Goal: Communication & Community: Share content

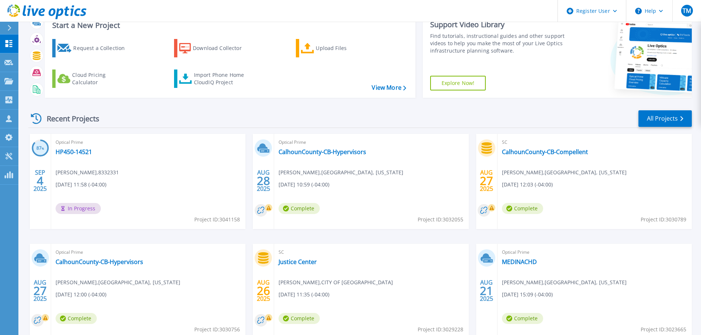
scroll to position [72, 0]
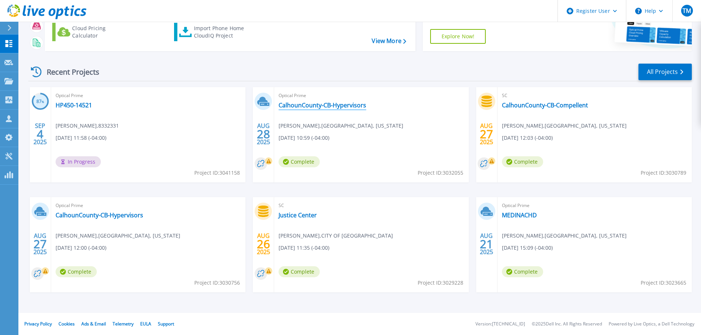
click at [297, 106] on link "CalhounCounty-CB-Hypervisors" at bounding box center [323, 105] width 88 height 7
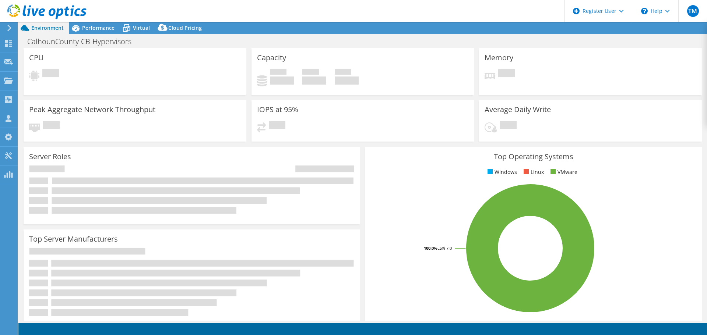
select select "USD"
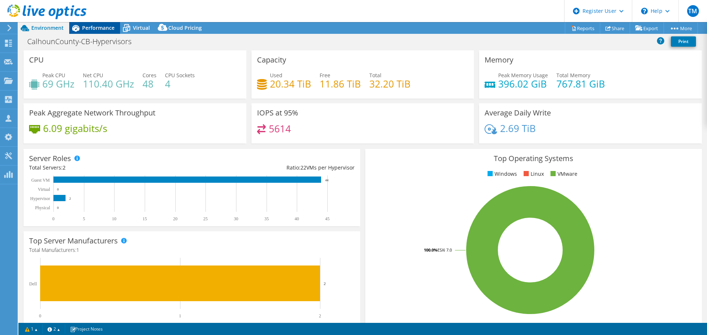
click at [88, 26] on span "Performance" at bounding box center [98, 27] width 32 height 7
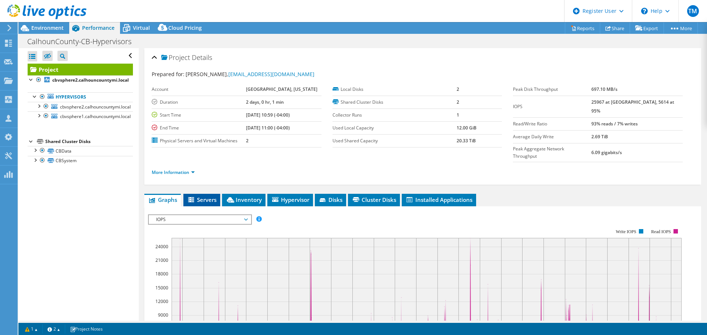
click at [207, 196] on span "Servers" at bounding box center [201, 199] width 29 height 7
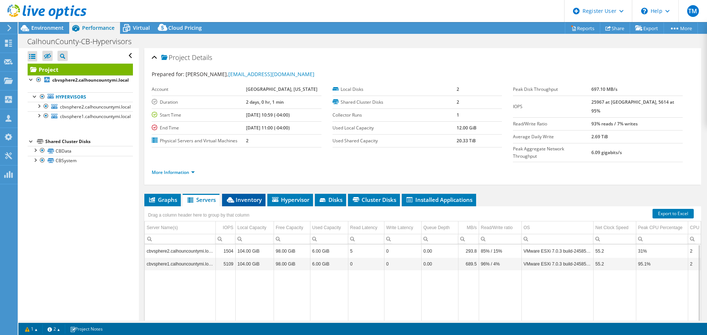
click at [244, 196] on span "Inventory" at bounding box center [244, 199] width 36 height 7
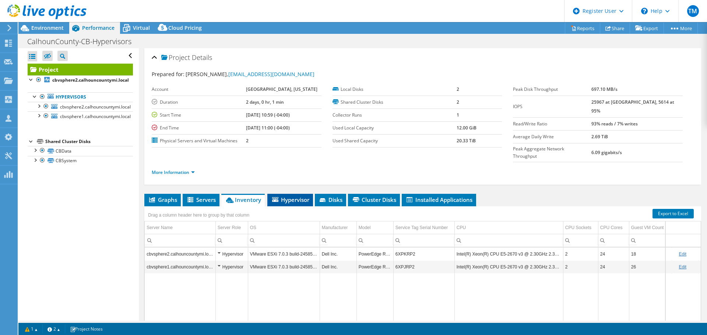
click at [296, 194] on li "Hypervisor" at bounding box center [290, 200] width 46 height 13
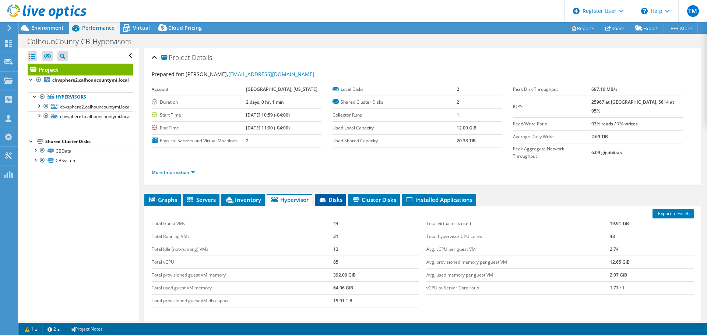
click at [335, 196] on span "Disks" at bounding box center [330, 199] width 24 height 7
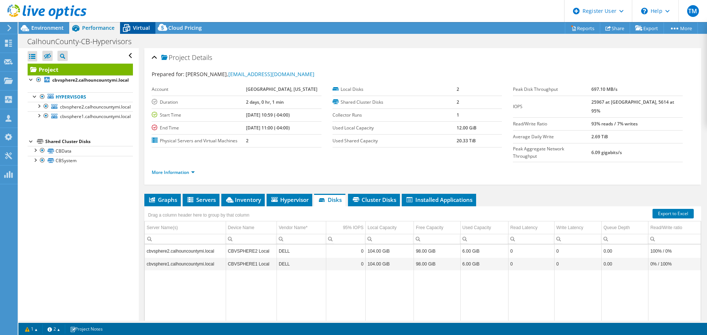
click at [123, 27] on icon at bounding box center [126, 29] width 7 height 6
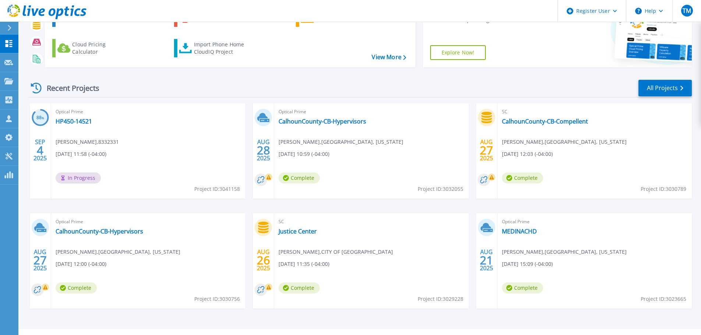
scroll to position [72, 0]
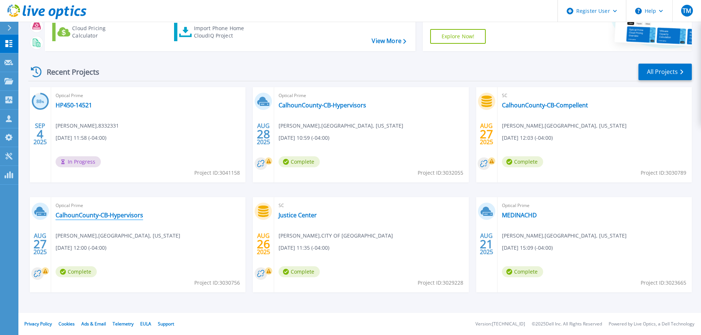
click at [75, 215] on link "CalhounCounty-CB-Hypervisors" at bounding box center [100, 215] width 88 height 7
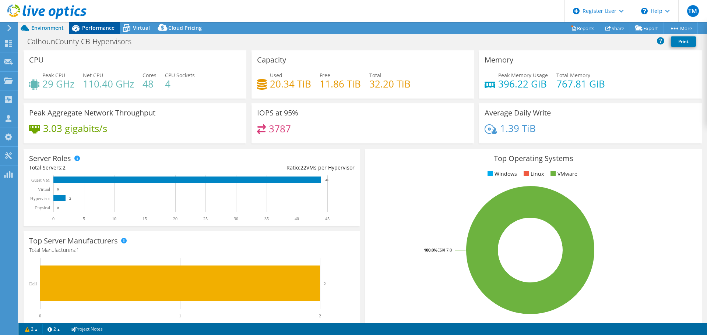
click at [97, 28] on span "Performance" at bounding box center [98, 27] width 32 height 7
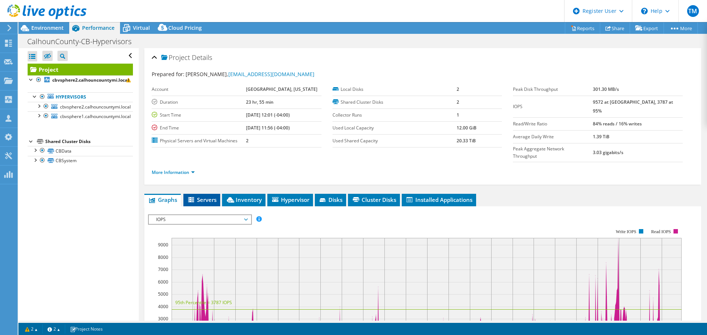
click at [201, 196] on span "Servers" at bounding box center [201, 199] width 29 height 7
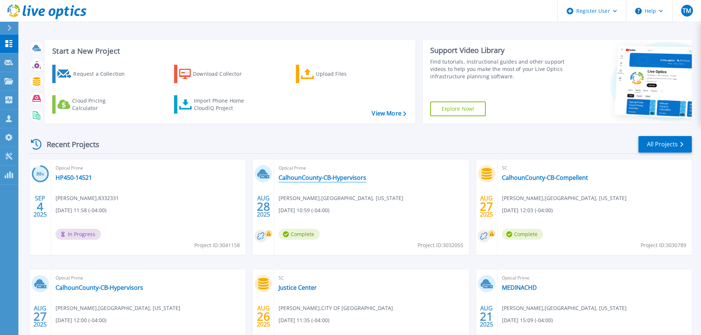
click at [326, 175] on link "CalhounCounty-CB-Hypervisors" at bounding box center [323, 177] width 88 height 7
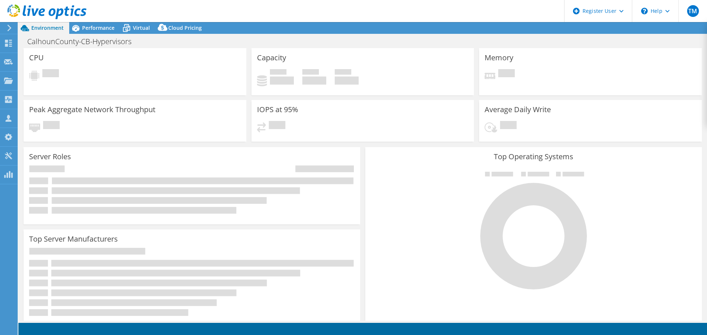
select select "USD"
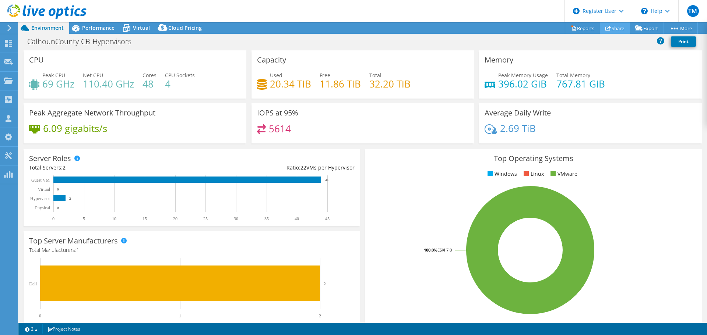
click at [613, 28] on link "Share" at bounding box center [614, 27] width 30 height 11
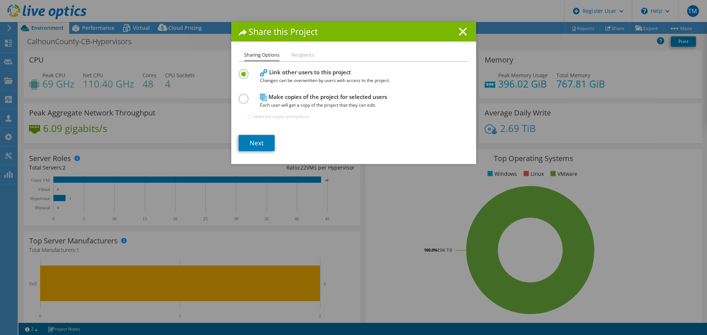
click at [291, 55] on li "Recipients" at bounding box center [302, 55] width 22 height 9
click at [248, 148] on link "Next" at bounding box center [256, 143] width 36 height 16
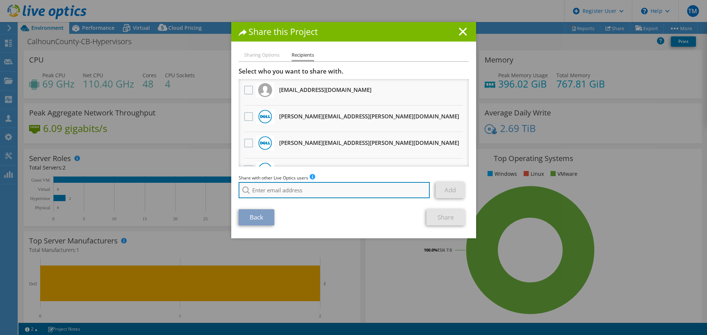
click at [275, 190] on input "search" at bounding box center [333, 190] width 191 height 16
type input "a"
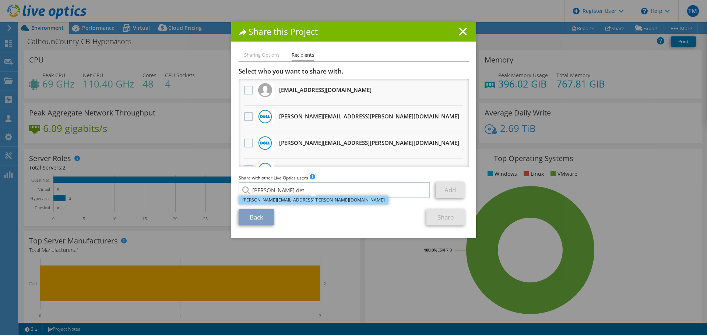
click at [266, 199] on li "Tina.Dettloff@Dell.com" at bounding box center [313, 200] width 150 height 9
type input "Tina.Dettloff@Dell.com"
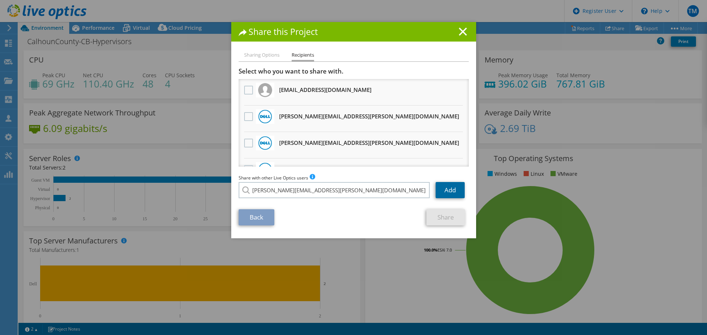
click at [452, 189] on link "Add" at bounding box center [449, 190] width 29 height 16
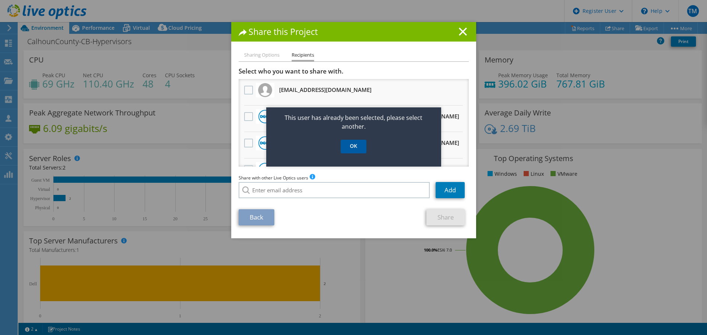
click at [358, 143] on link "OK" at bounding box center [353, 147] width 26 height 14
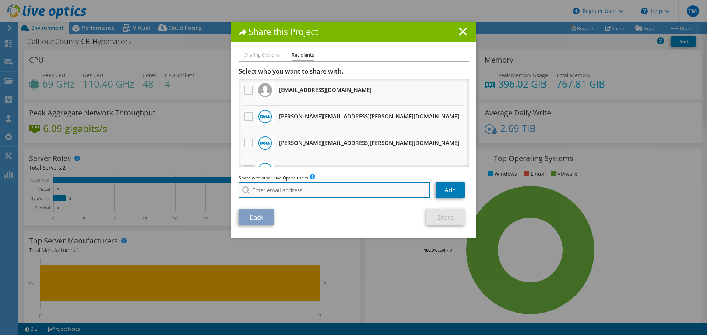
click at [258, 190] on input "search" at bounding box center [333, 190] width 191 height 16
type input "t"
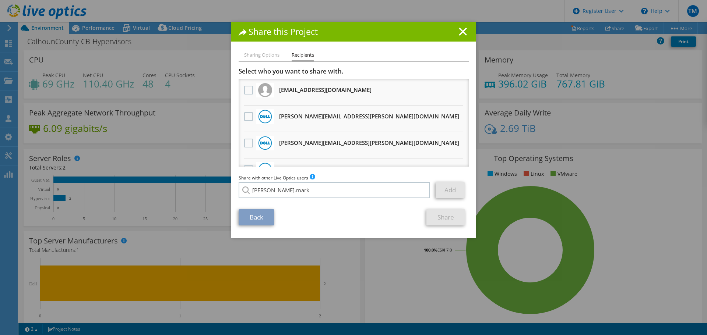
click at [264, 199] on li "Andrea.Markezich@dell.com" at bounding box center [313, 195] width 150 height 9
type input "Andrea.Markezich@dell.com"
click at [448, 192] on link "Add" at bounding box center [449, 190] width 29 height 16
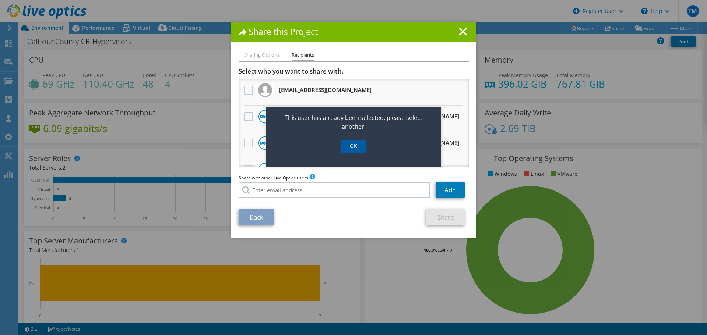
click at [354, 144] on link "OK" at bounding box center [353, 147] width 26 height 14
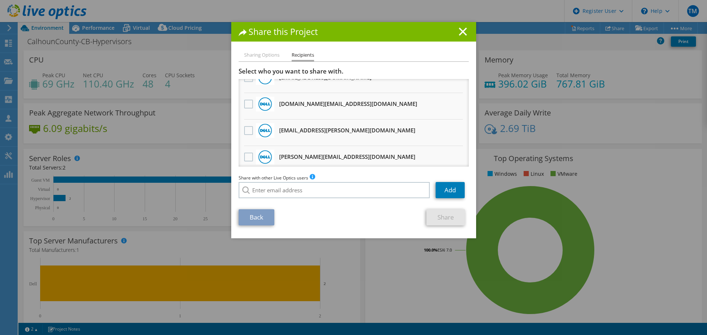
scroll to position [363, 0]
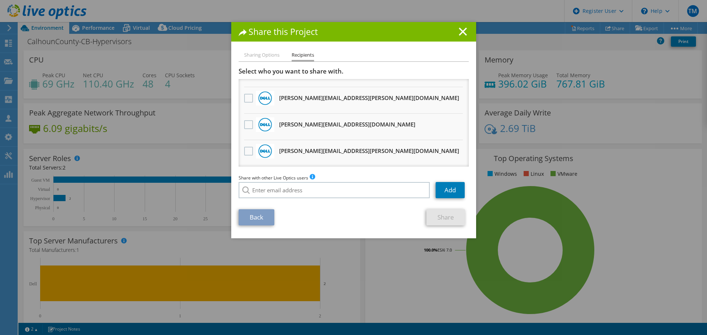
click at [250, 57] on li "Sharing Options" at bounding box center [261, 55] width 35 height 9
click at [453, 31] on h1 "Share this Project" at bounding box center [353, 32] width 230 height 8
click at [459, 31] on icon at bounding box center [463, 32] width 8 height 8
